Goal: Task Accomplishment & Management: Complete application form

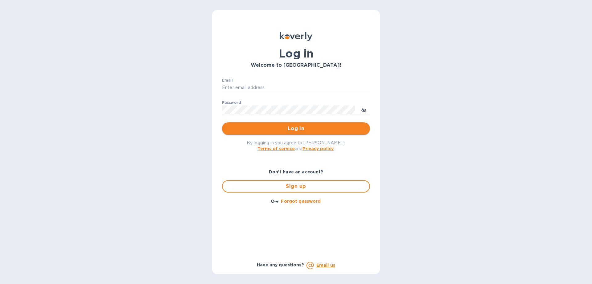
type input "[EMAIL_ADDRESS][DOMAIN_NAME]"
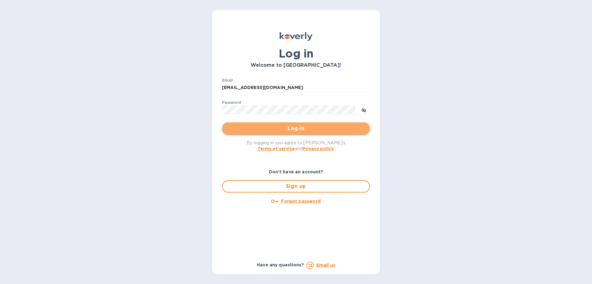
click at [299, 125] on span "Log in" at bounding box center [296, 128] width 138 height 7
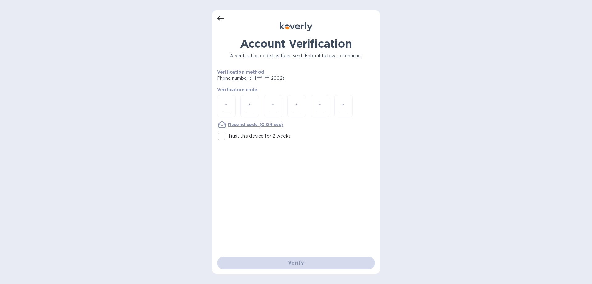
click at [228, 107] on input "number" at bounding box center [226, 105] width 8 height 11
type input "5"
type input "6"
type input "0"
type input "1"
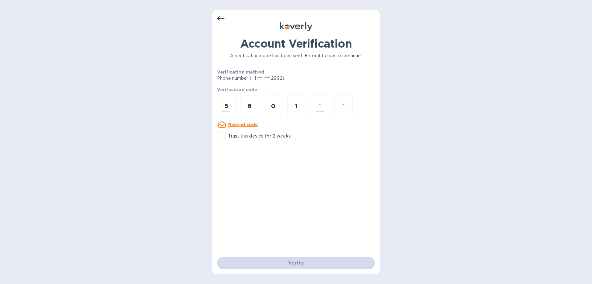
type input "2"
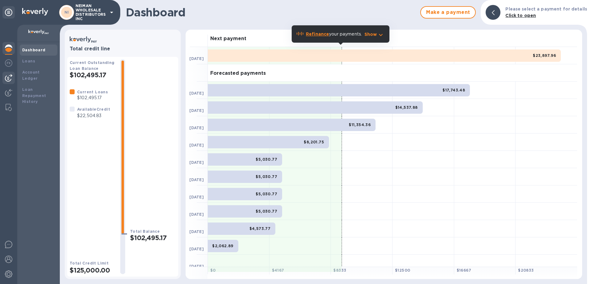
click at [6, 80] on img at bounding box center [8, 77] width 7 height 7
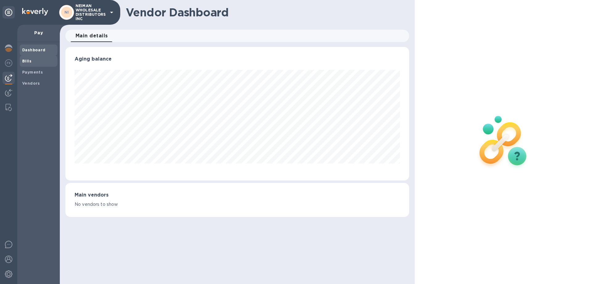
scroll to position [133, 344]
click at [27, 62] on b "Bills" at bounding box center [26, 61] width 9 height 5
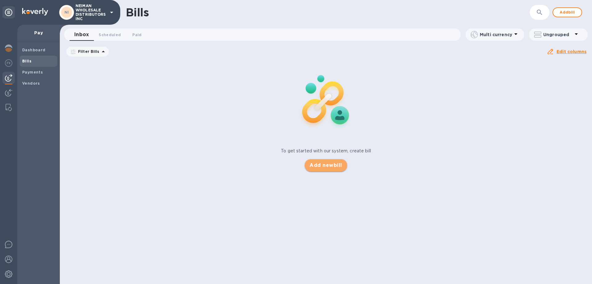
click at [328, 164] on span "Add new bill" at bounding box center [326, 164] width 32 height 7
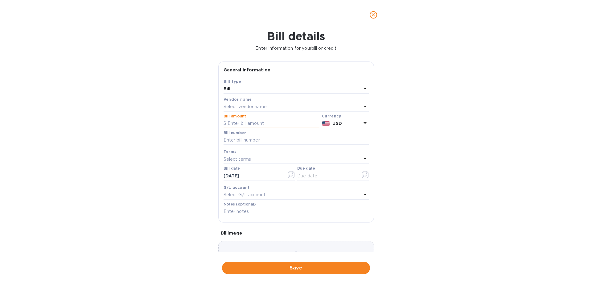
click at [253, 123] on input "text" at bounding box center [272, 123] width 96 height 9
type input "22,500"
click at [228, 105] on p "Select vendor name" at bounding box center [245, 106] width 43 height 6
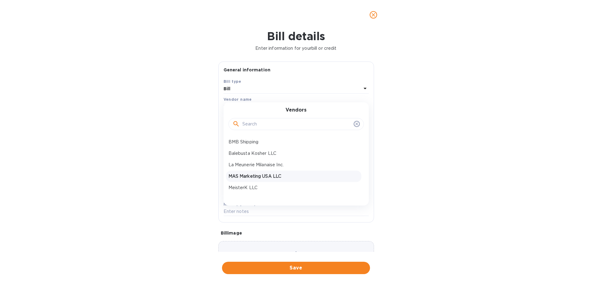
click at [254, 172] on div "MAS Marketing USA LLC" at bounding box center [293, 175] width 135 height 11
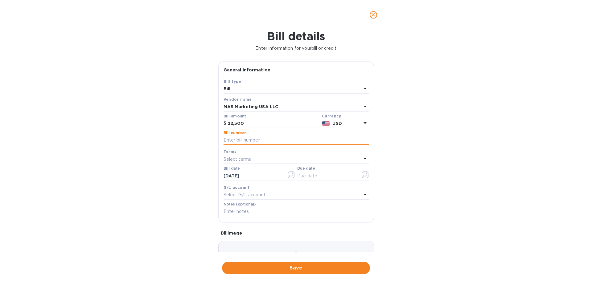
click at [247, 137] on input "text" at bounding box center [296, 139] width 145 height 9
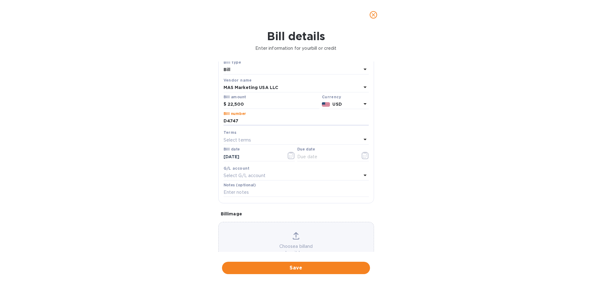
scroll to position [41, 0]
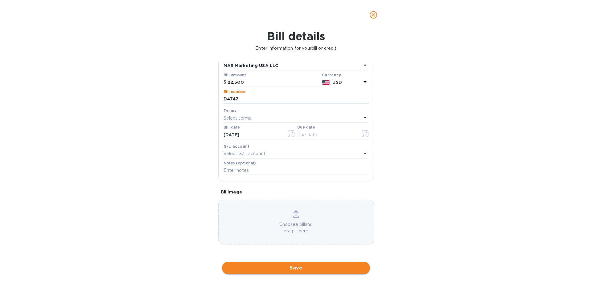
type input "D4747"
click at [296, 268] on span "Save" at bounding box center [296, 267] width 138 height 7
click at [363, 133] on icon "button" at bounding box center [365, 133] width 7 height 7
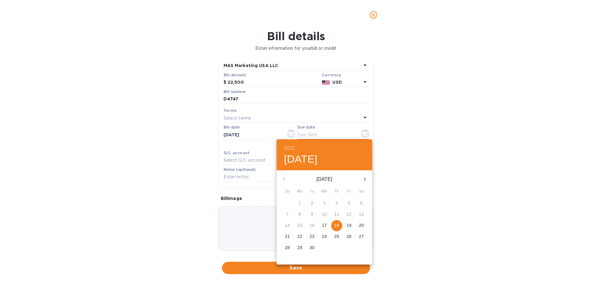
click at [338, 222] on p "18" at bounding box center [336, 225] width 5 height 6
type input "[DATE]"
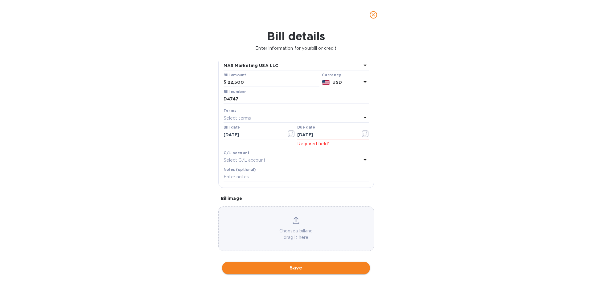
click at [329, 263] on button "Save" at bounding box center [296, 267] width 148 height 12
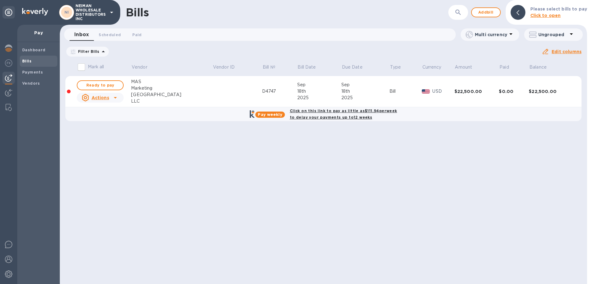
click at [332, 117] on b "Click on this link to pay as little as $111.94 per week to delay your payments …" at bounding box center [343, 113] width 107 height 11
click at [332, 115] on b "Click on this link to pay as little as $111.94 per week to delay your payments …" at bounding box center [343, 113] width 107 height 11
checkbox input "true"
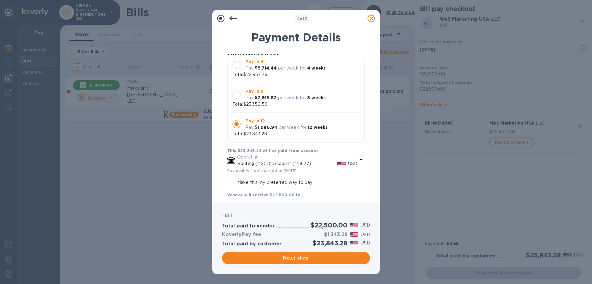
scroll to position [89, 0]
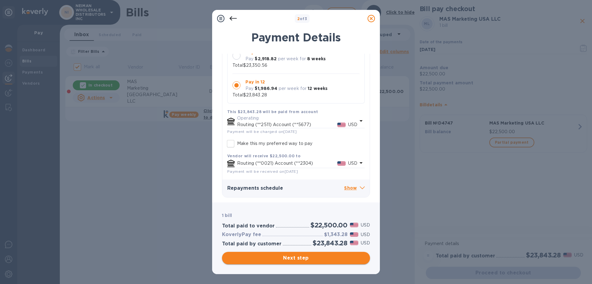
click at [299, 260] on span "Next step" at bounding box center [296, 257] width 138 height 7
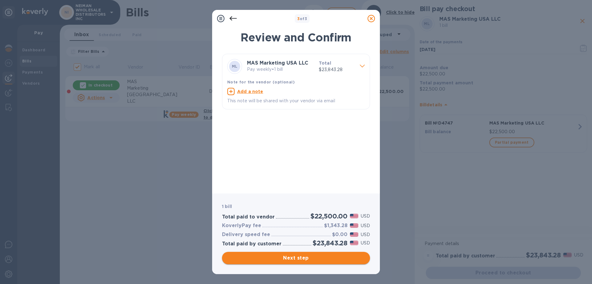
click at [294, 258] on span "Next step" at bounding box center [296, 257] width 138 height 7
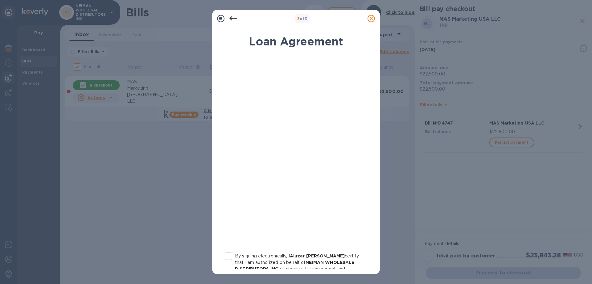
scroll to position [68, 0]
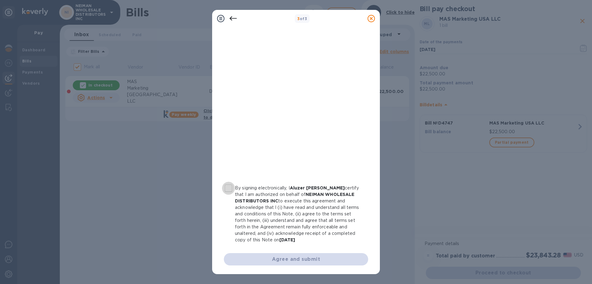
click at [232, 187] on input "By signing electronically, I Aluzer [PERSON_NAME] certify that I am authorized …" at bounding box center [228, 187] width 13 height 13
checkbox input "true"
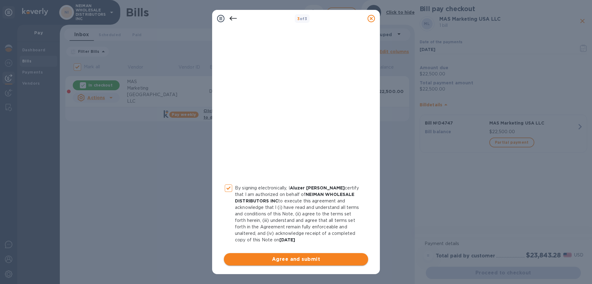
click at [284, 259] on span "Agree and submit" at bounding box center [296, 258] width 135 height 7
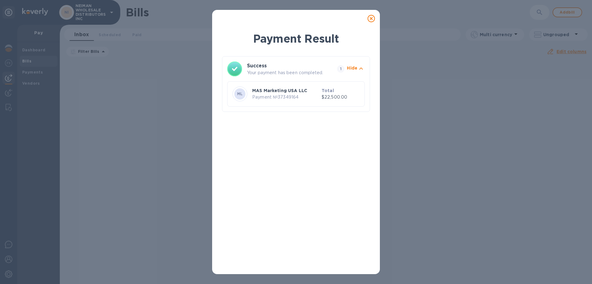
click at [373, 19] on icon at bounding box center [371, 18] width 7 height 7
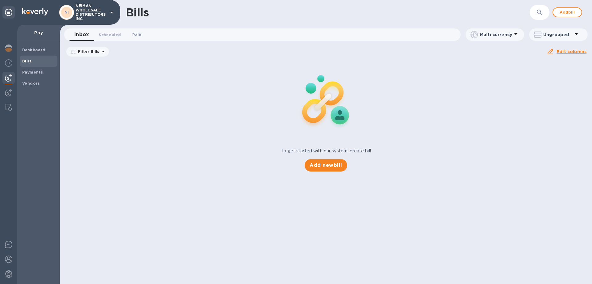
drag, startPoint x: 133, startPoint y: 37, endPoint x: 124, endPoint y: 37, distance: 9.3
click at [132, 37] on span "Paid 0" at bounding box center [136, 34] width 9 height 6
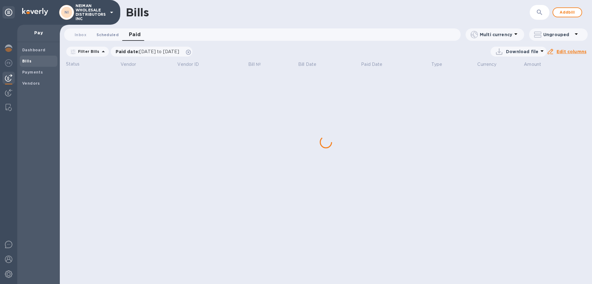
click at [111, 37] on span "Scheduled 0" at bounding box center [108, 34] width 22 height 6
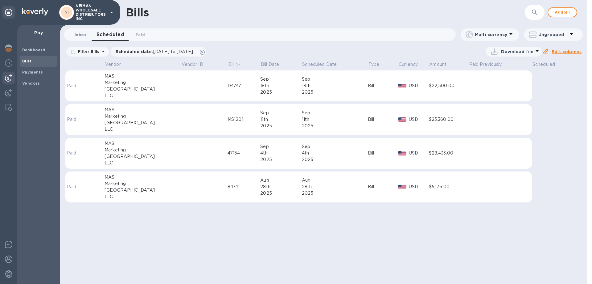
click at [79, 36] on span "Inbox 0" at bounding box center [81, 34] width 12 height 6
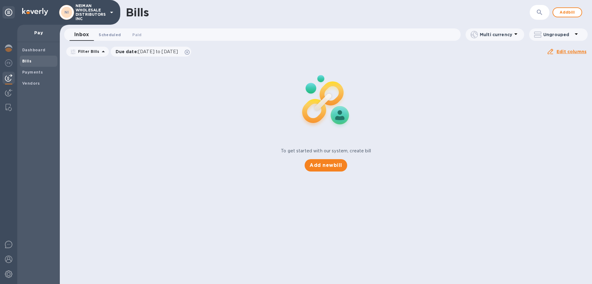
click at [108, 35] on span "Scheduled 0" at bounding box center [110, 34] width 22 height 6
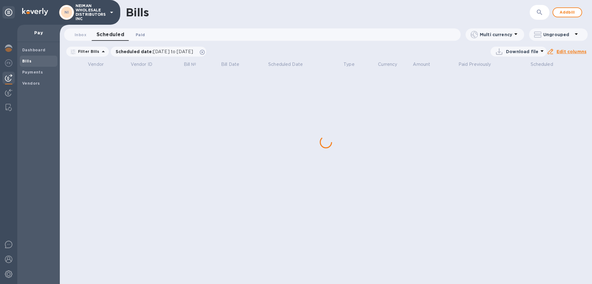
click at [140, 35] on span "Paid 0" at bounding box center [140, 34] width 9 height 6
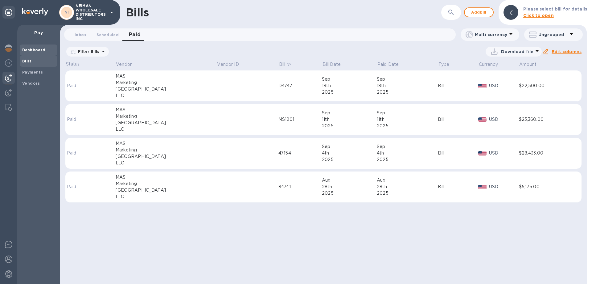
click at [29, 46] on div "Dashboard" at bounding box center [39, 49] width 38 height 11
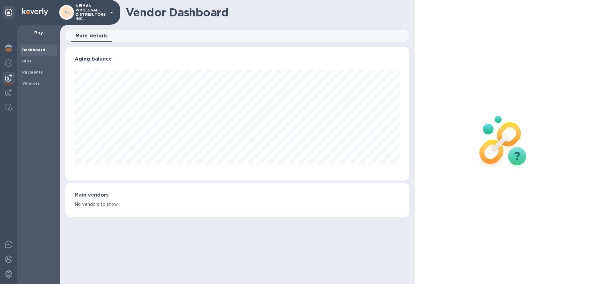
scroll to position [133, 344]
